Goal: Information Seeking & Learning: Learn about a topic

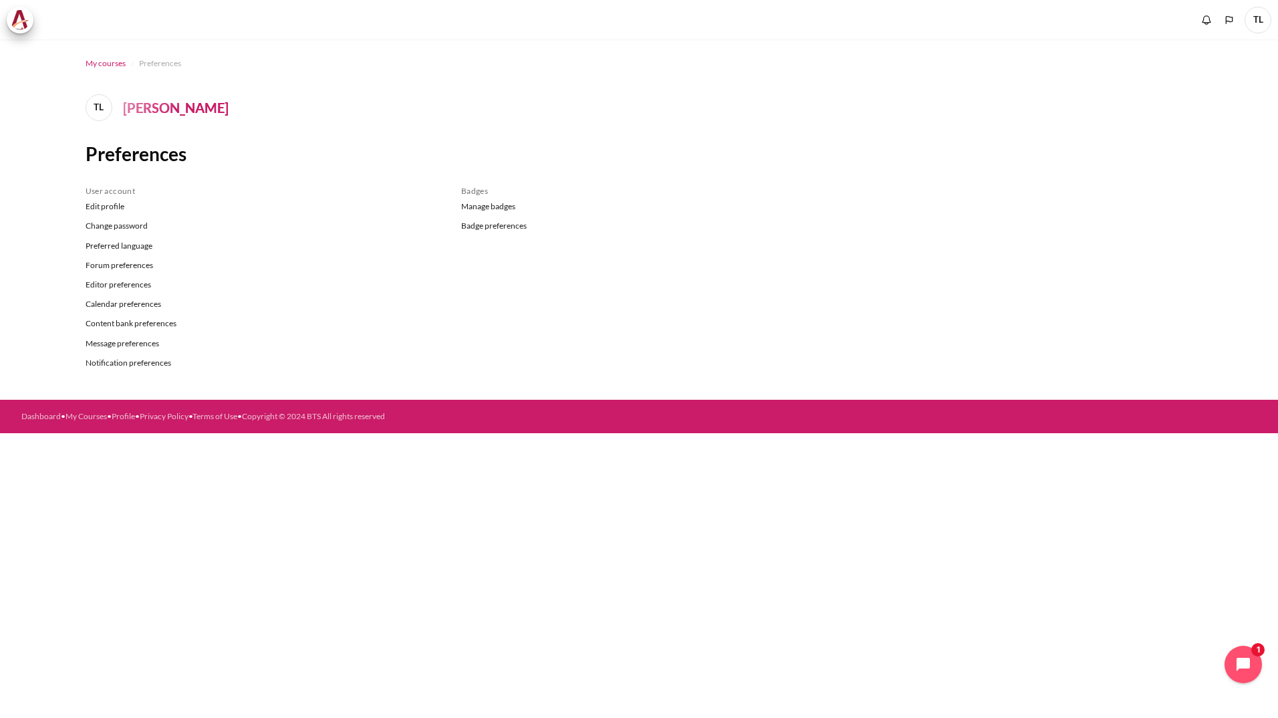
click at [102, 62] on span "My courses" at bounding box center [106, 64] width 40 height 12
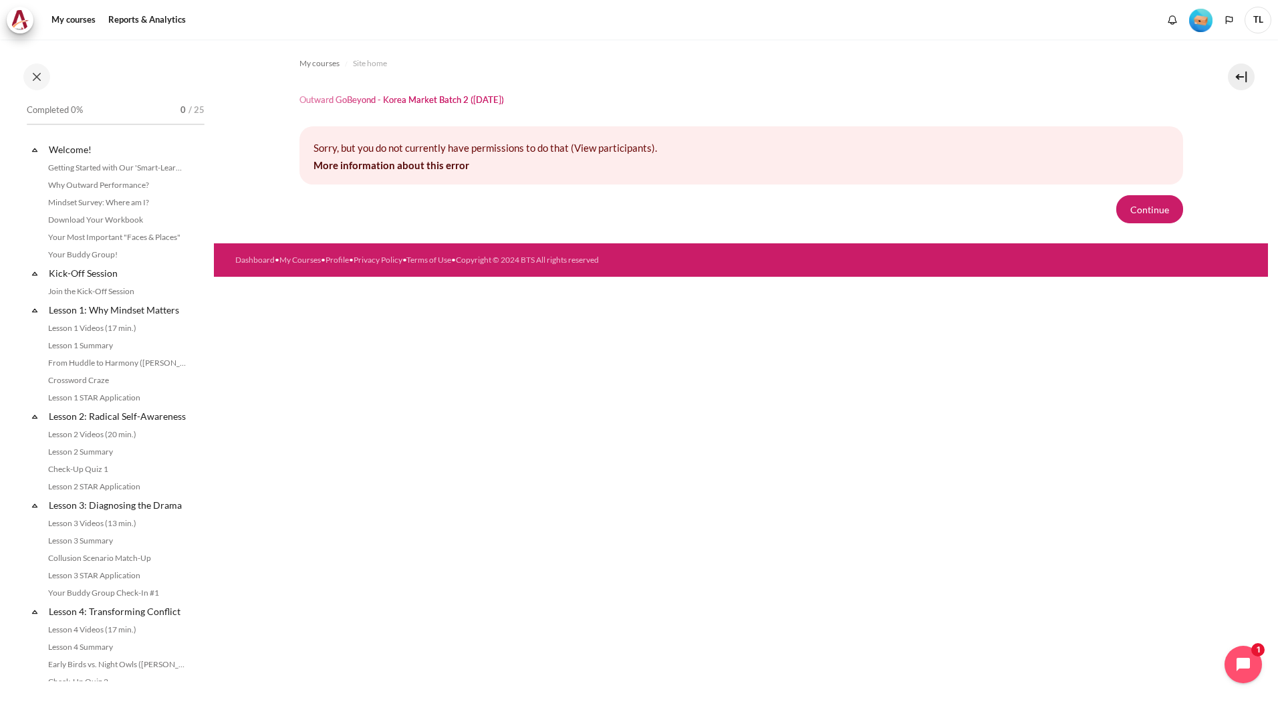
click at [505, 218] on form "Continue" at bounding box center [742, 209] width 884 height 28
drag, startPoint x: 318, startPoint y: 150, endPoint x: 685, endPoint y: 154, distance: 366.4
click at [685, 154] on p "Sorry, but you do not currently have permissions to do that (View participants)." at bounding box center [742, 147] width 856 height 15
click at [514, 389] on div "My courses Site home Outward GoBeyond - Korea Market Batch 2 (Sep 2025) Sorry, …" at bounding box center [741, 378] width 1054 height 679
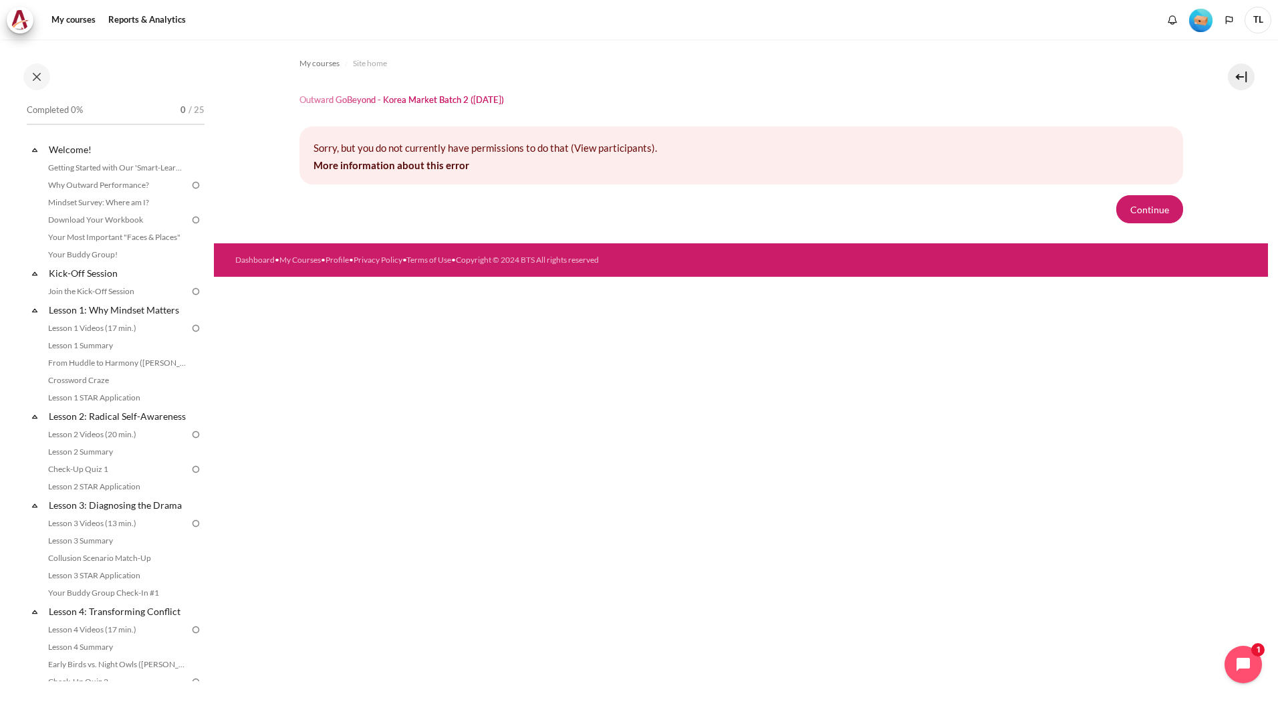
click at [265, 480] on div "My courses Site home Outward GoBeyond - Korea Market Batch 2 (Sep 2025) Sorry, …" at bounding box center [741, 378] width 1054 height 679
click at [98, 166] on link "Getting Started with Our 'Smart-Learning' Platform" at bounding box center [117, 168] width 146 height 16
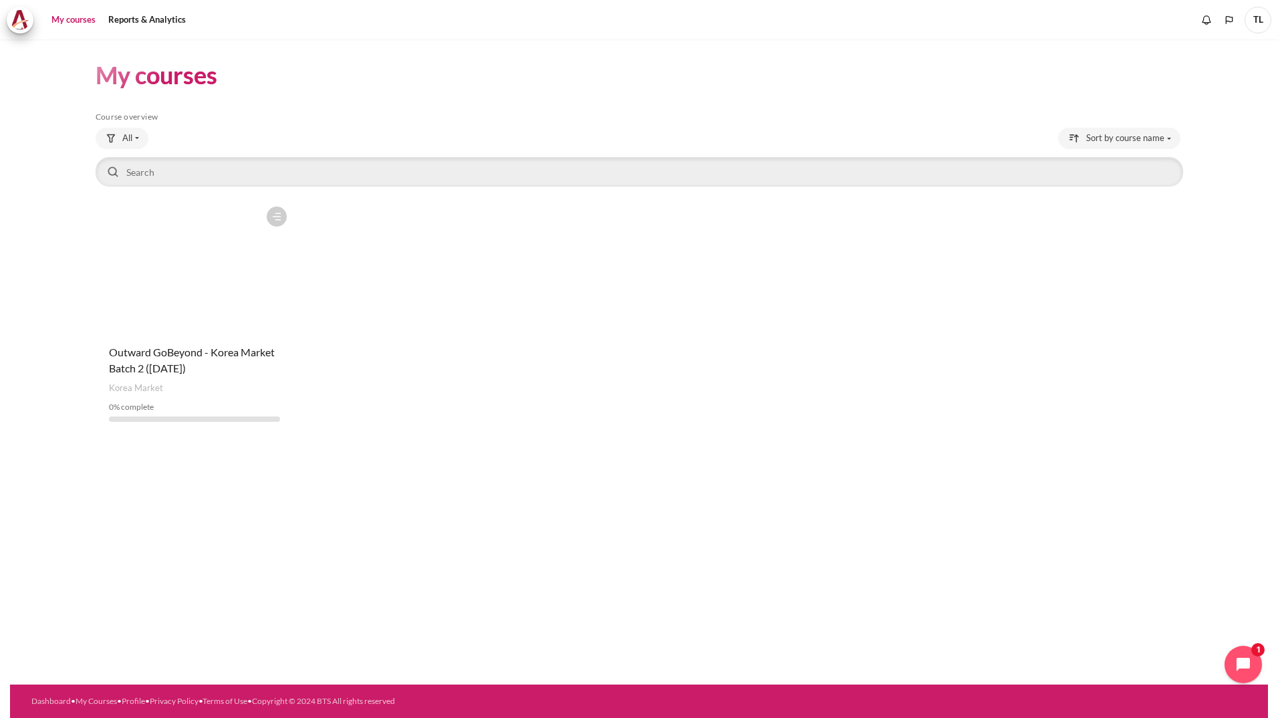
click at [489, 450] on div "My courses Skip Course overview Course overview All All 0" at bounding box center [640, 247] width 1088 height 416
click at [179, 268] on figure "Content" at bounding box center [195, 267] width 199 height 134
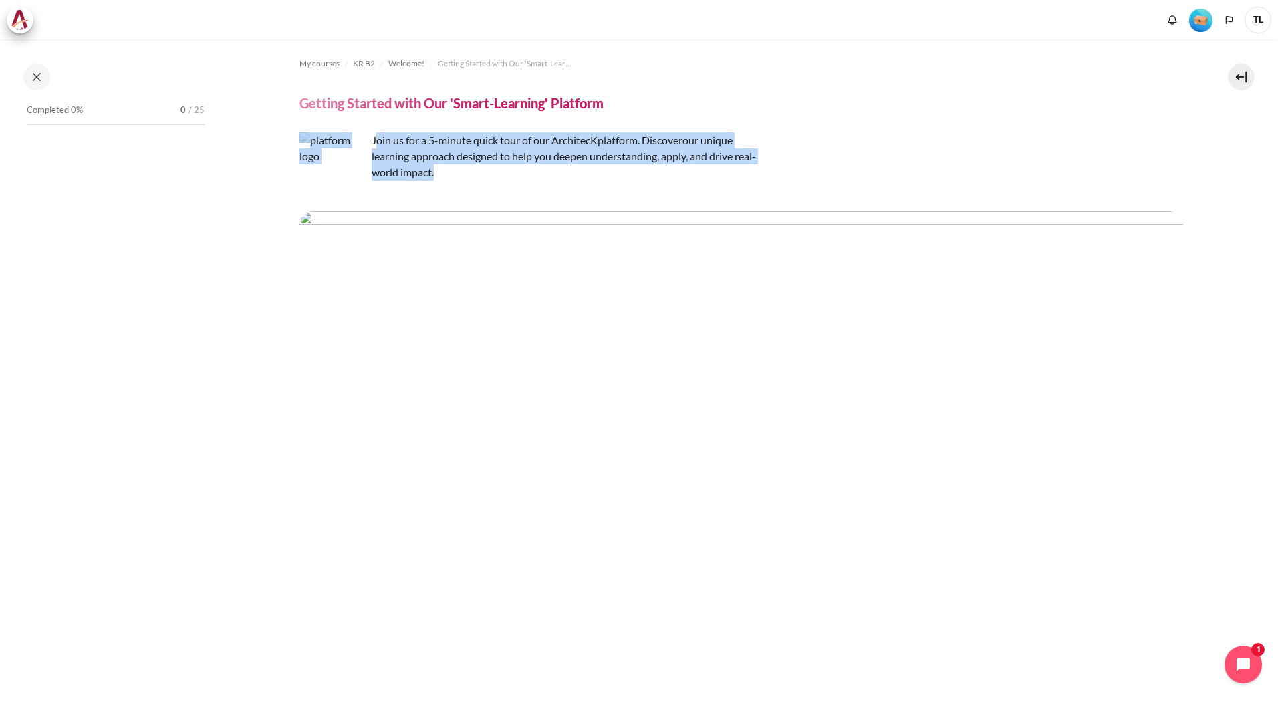
drag, startPoint x: 378, startPoint y: 140, endPoint x: 572, endPoint y: 166, distance: 195.1
click at [572, 166] on p "Join us for a 5-minute quick tour of our ArchitecK platform. Discover our uniqu…" at bounding box center [534, 156] width 468 height 48
drag, startPoint x: 572, startPoint y: 166, endPoint x: 564, endPoint y: 175, distance: 11.4
click at [564, 175] on p "Join us for a 5-minute quick tour of our ArchitecK platform. Discover our uniqu…" at bounding box center [534, 156] width 468 height 48
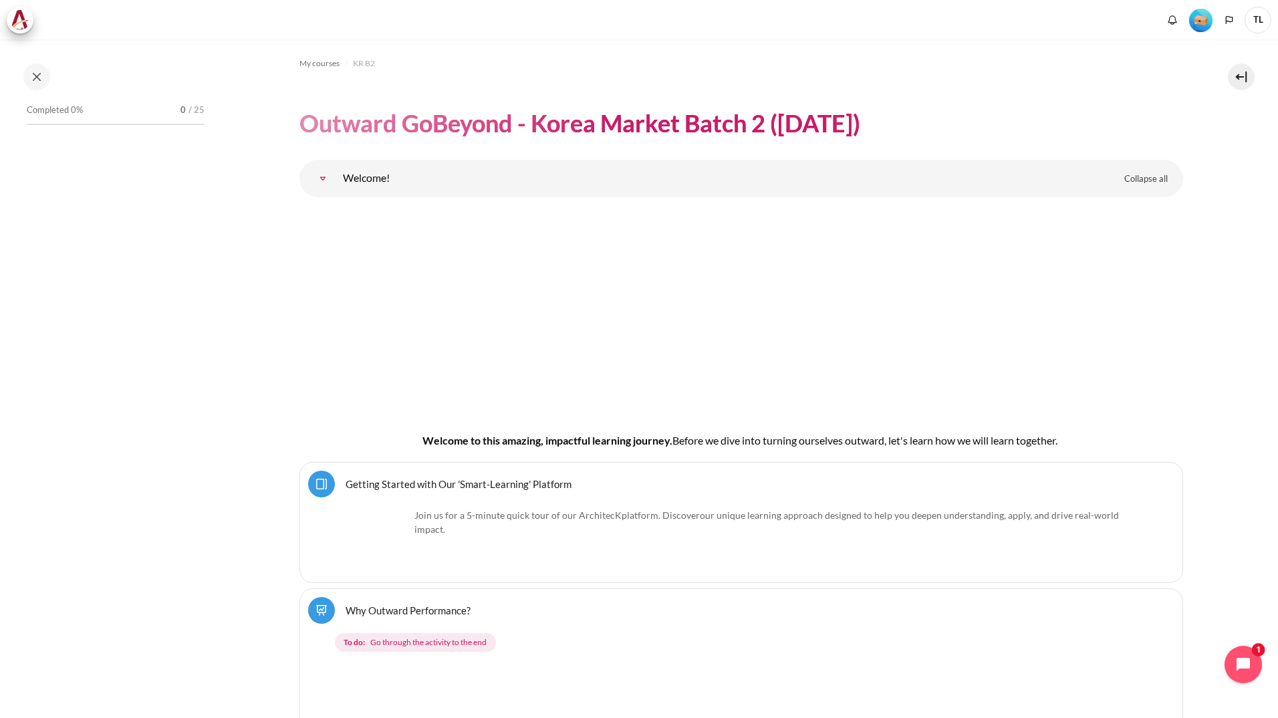
drag, startPoint x: 325, startPoint y: 125, endPoint x: 908, endPoint y: 116, distance: 583.1
click at [908, 116] on header "Outward GoBeyond - Korea Market Batch 2 ([DATE])" at bounding box center [742, 123] width 884 height 31
click at [910, 116] on header "Outward GoBeyond - Korea Market Batch 2 ([DATE])" at bounding box center [742, 123] width 884 height 31
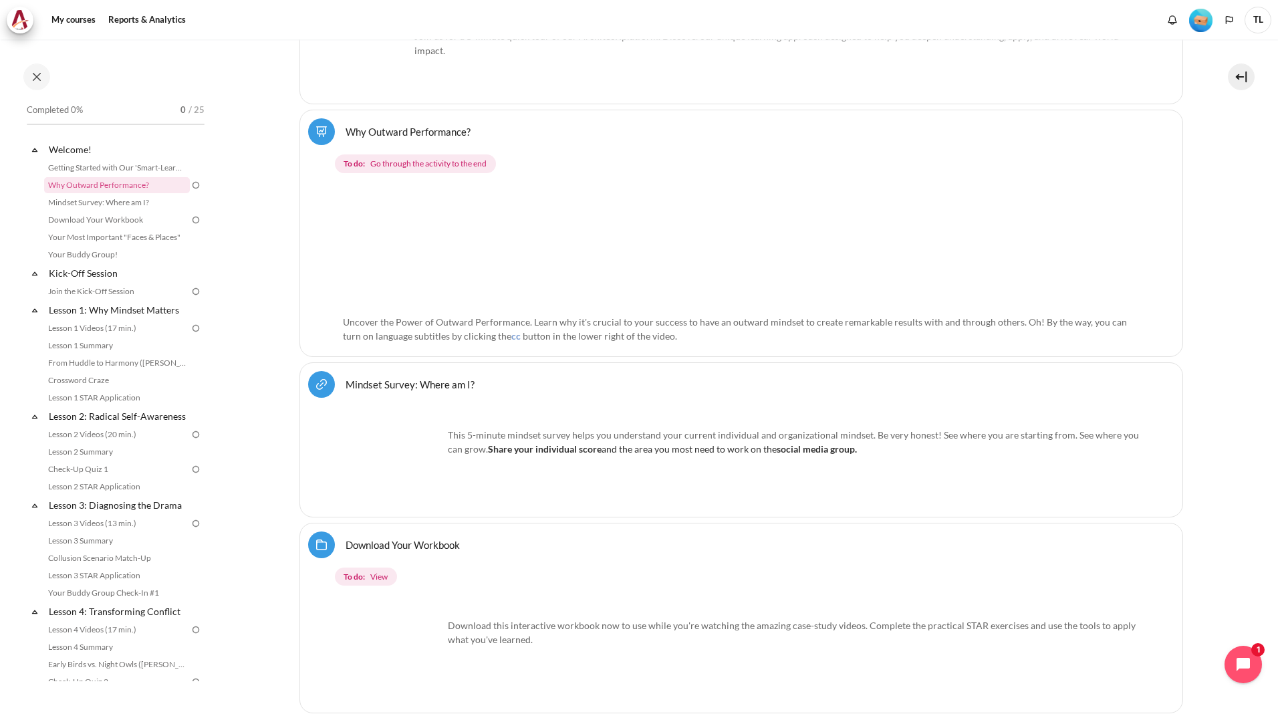
scroll to position [535, 0]
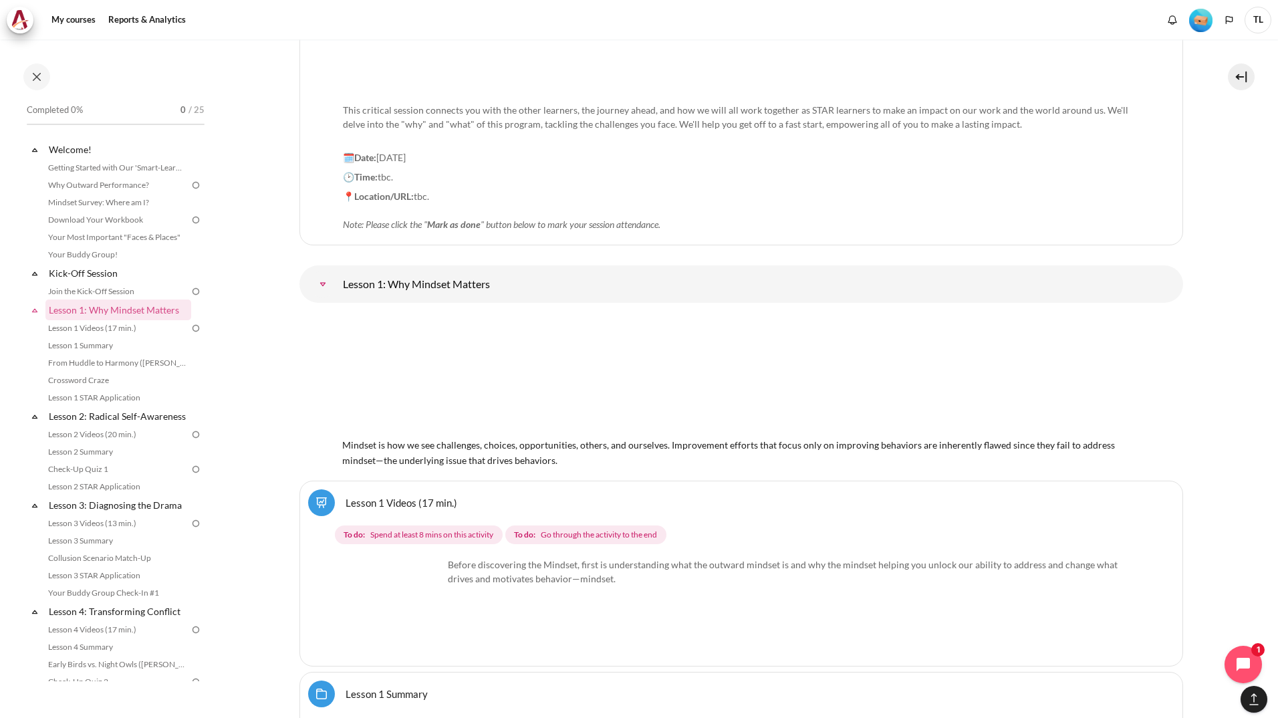
scroll to position [1872, 0]
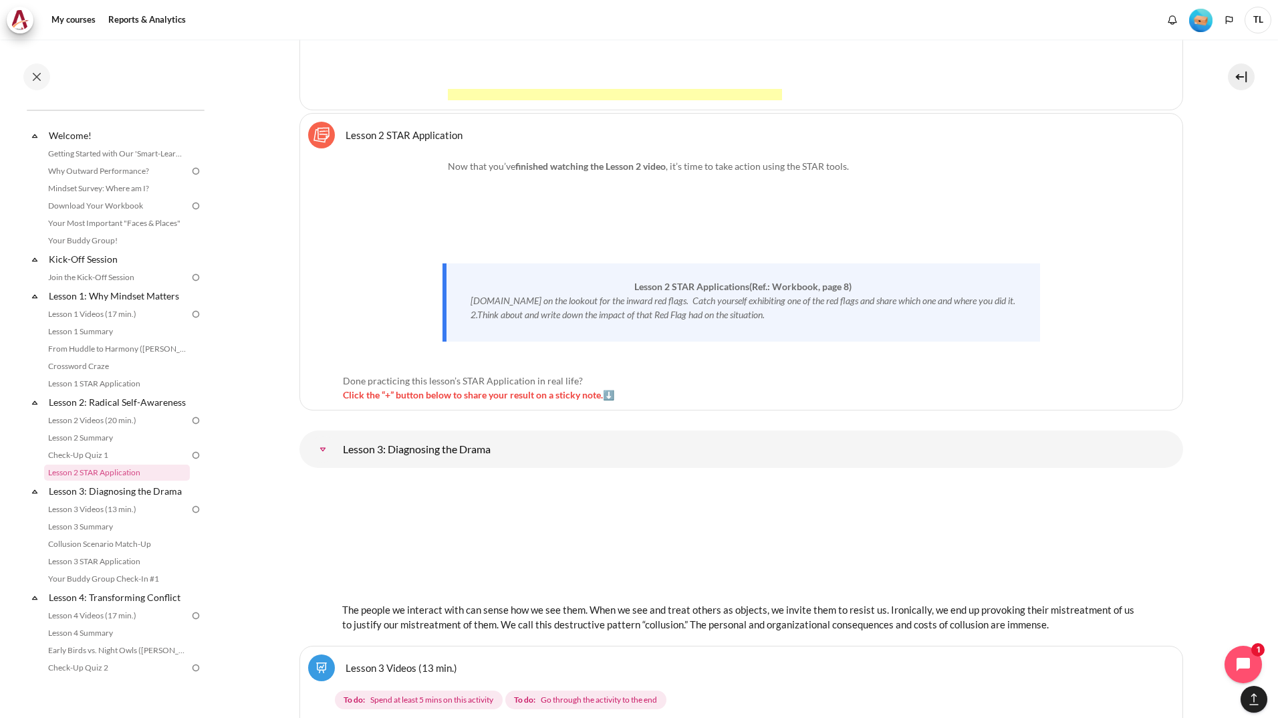
scroll to position [0, 0]
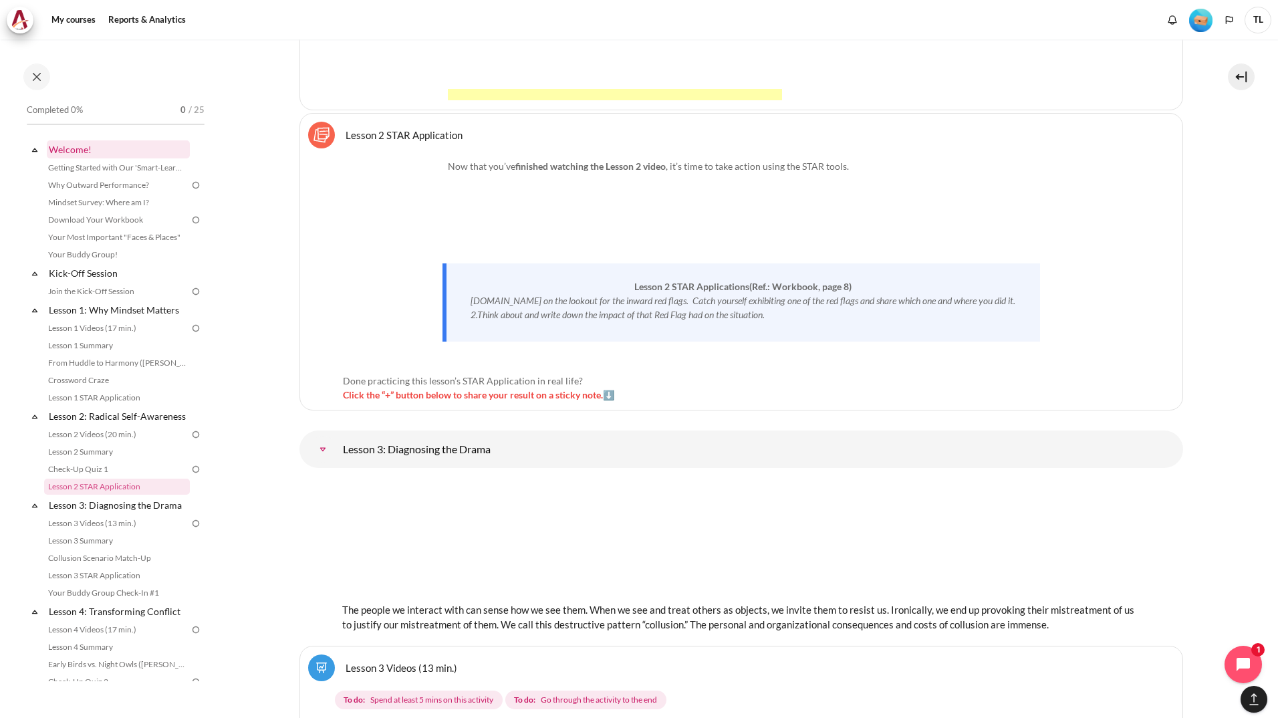
click at [80, 152] on link "Welcome!" at bounding box center [118, 149] width 143 height 18
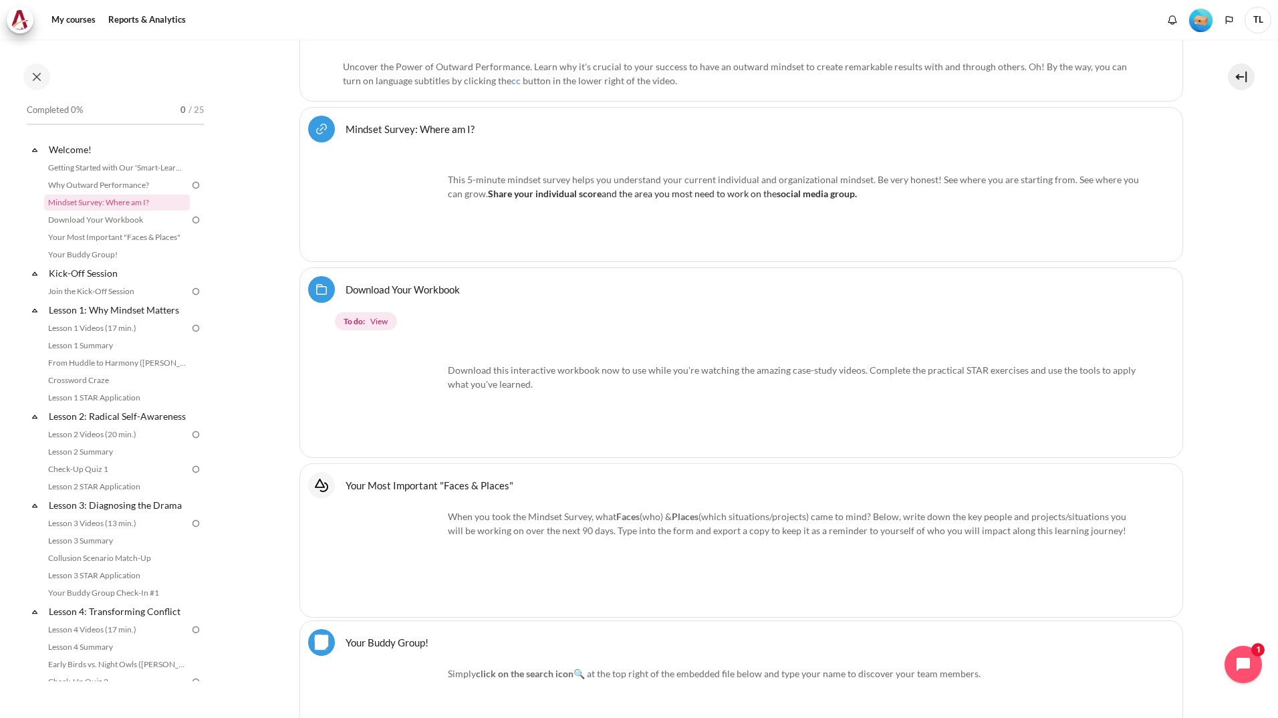
scroll to position [786, 0]
